Goal: Entertainment & Leisure: Consume media (video, audio)

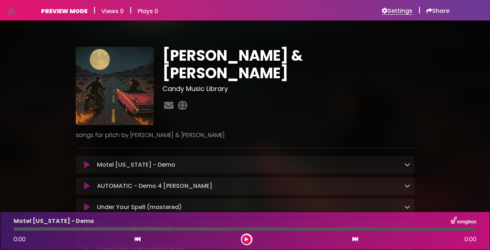
click at [398, 11] on h6 "Settings" at bounding box center [397, 10] width 31 height 7
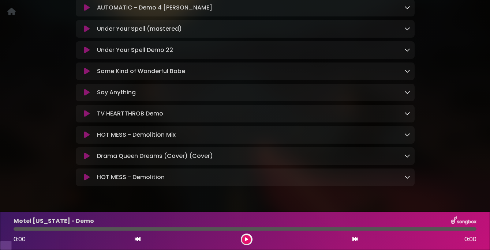
scroll to position [174, 0]
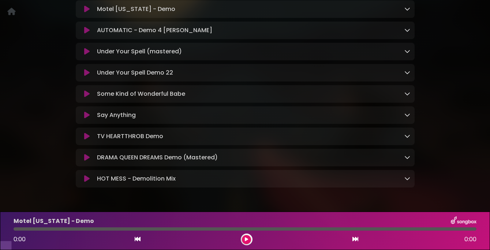
scroll to position [146, 0]
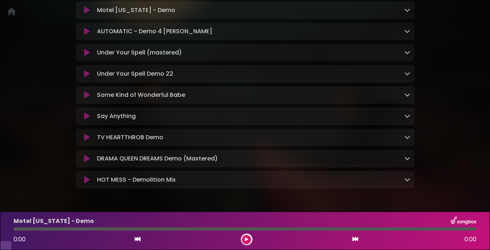
click at [87, 164] on div "DRAMA QUEEN DREAMS Demo (Mastered) Loading Track... Name" at bounding box center [245, 159] width 339 height 18
click at [85, 163] on icon at bounding box center [86, 158] width 5 height 7
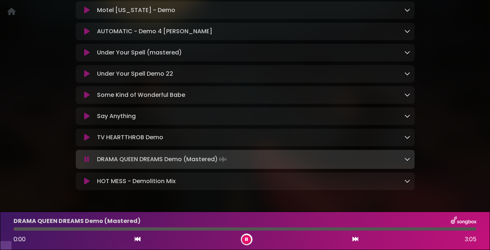
click at [86, 163] on icon at bounding box center [87, 159] width 5 height 7
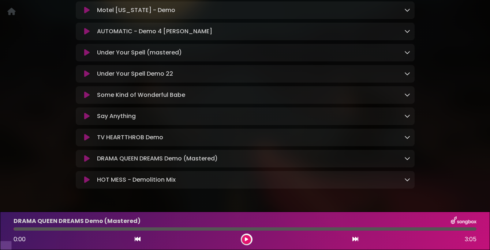
click at [86, 163] on icon at bounding box center [86, 158] width 5 height 7
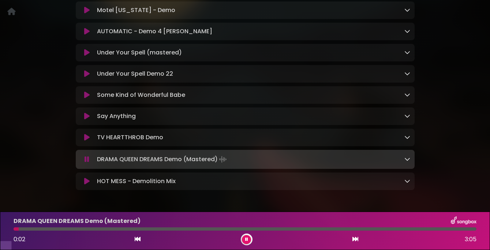
click at [85, 185] on icon at bounding box center [86, 181] width 5 height 7
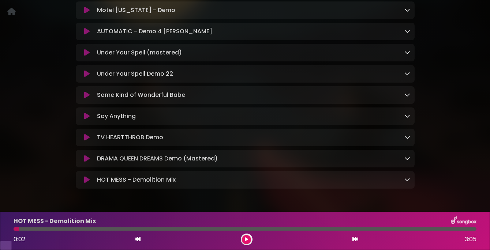
click at [85, 184] on icon at bounding box center [86, 179] width 5 height 7
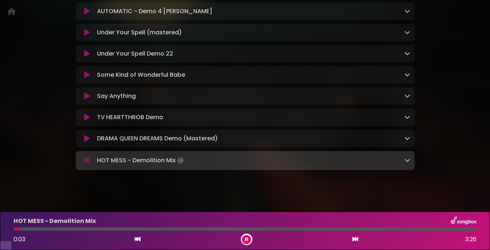
scroll to position [168, 0]
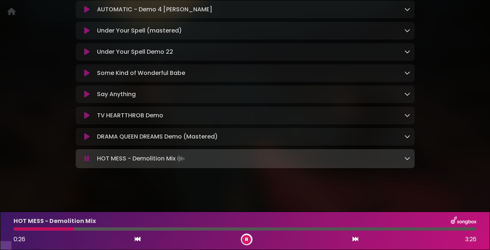
click at [88, 163] on icon at bounding box center [87, 158] width 5 height 7
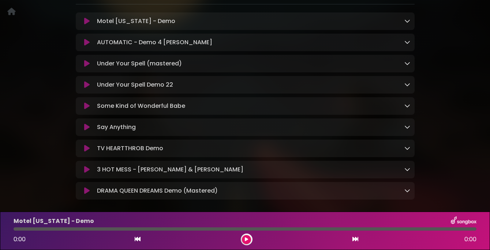
scroll to position [180, 0]
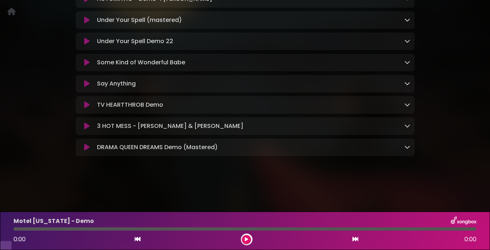
click at [86, 130] on icon at bounding box center [86, 126] width 5 height 7
click at [87, 130] on icon at bounding box center [86, 126] width 5 height 7
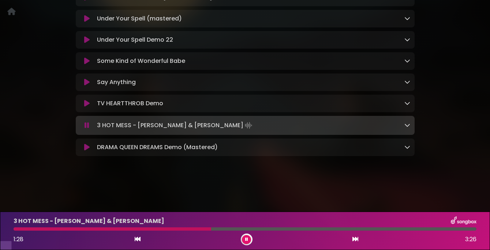
click at [82, 129] on button at bounding box center [87, 125] width 14 height 7
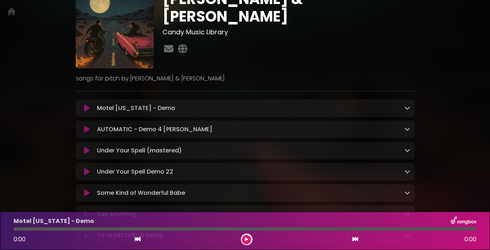
scroll to position [180, 0]
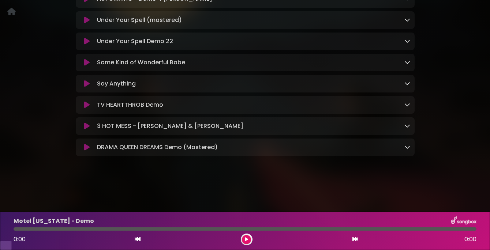
click at [87, 151] on icon at bounding box center [86, 147] width 5 height 7
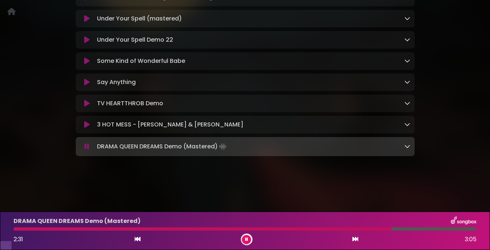
click at [247, 242] on icon at bounding box center [246, 240] width 3 height 4
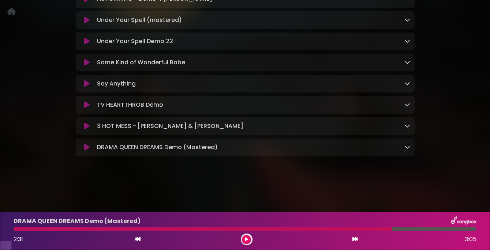
scroll to position [0, 0]
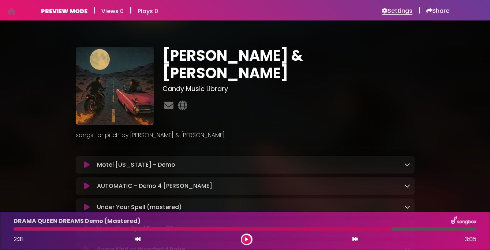
click at [397, 12] on h6 "Settings" at bounding box center [397, 10] width 31 height 7
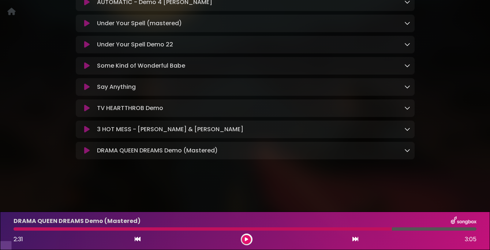
scroll to position [180, 0]
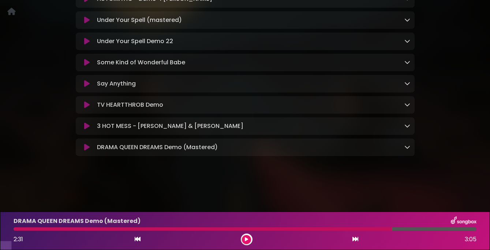
click at [85, 151] on icon at bounding box center [86, 147] width 5 height 7
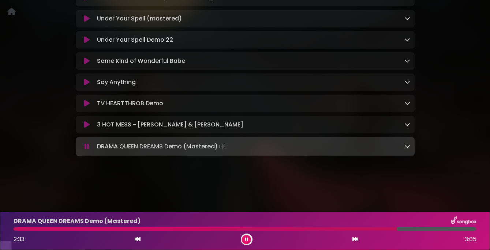
click at [21, 230] on div at bounding box center [206, 229] width 384 height 3
click at [247, 239] on icon at bounding box center [246, 240] width 3 height 4
